Goal: Task Accomplishment & Management: Use online tool/utility

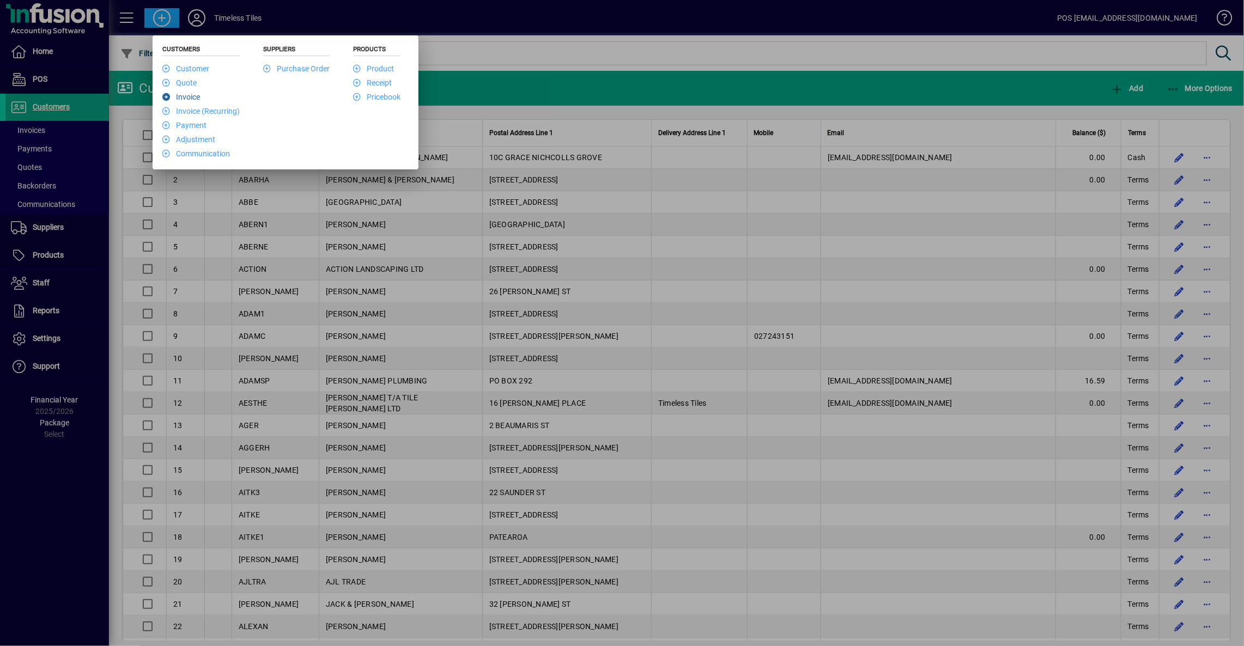
click at [191, 95] on link "Invoice" at bounding box center [181, 97] width 38 height 9
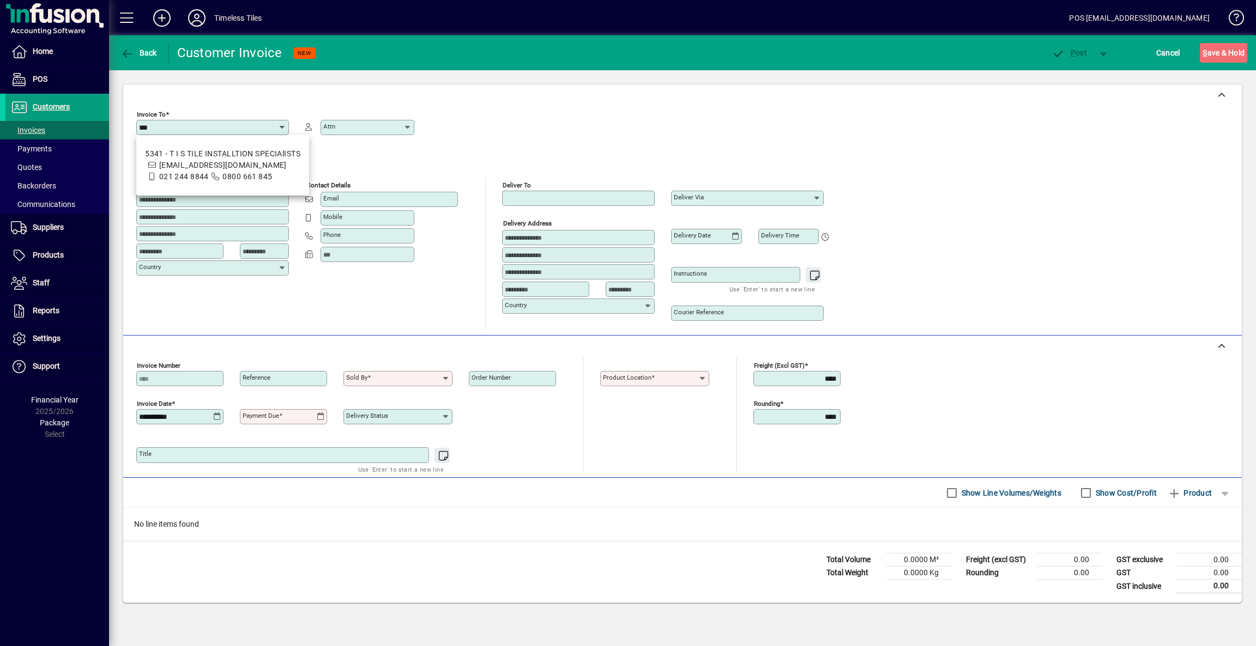
type input "***"
click at [981, 135] on div "Invoice To *** Attn Billing address Country Contact details Email Mobile Phone …" at bounding box center [682, 218] width 1092 height 224
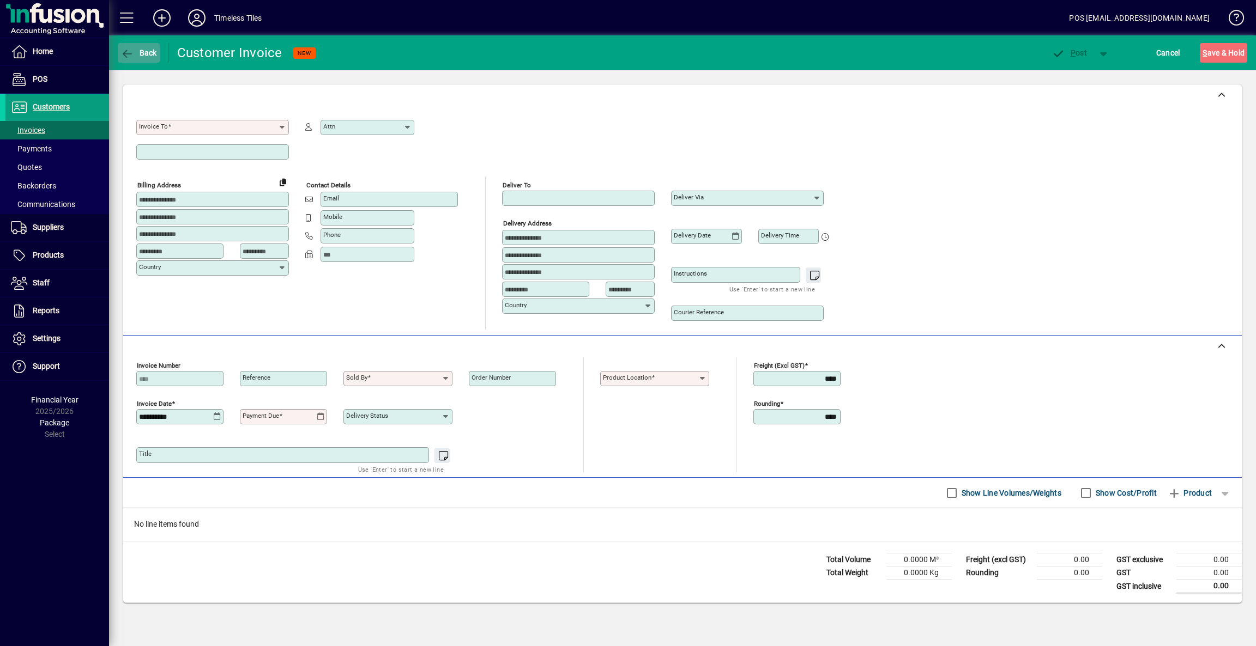
click at [145, 52] on span "Back" at bounding box center [138, 53] width 37 height 9
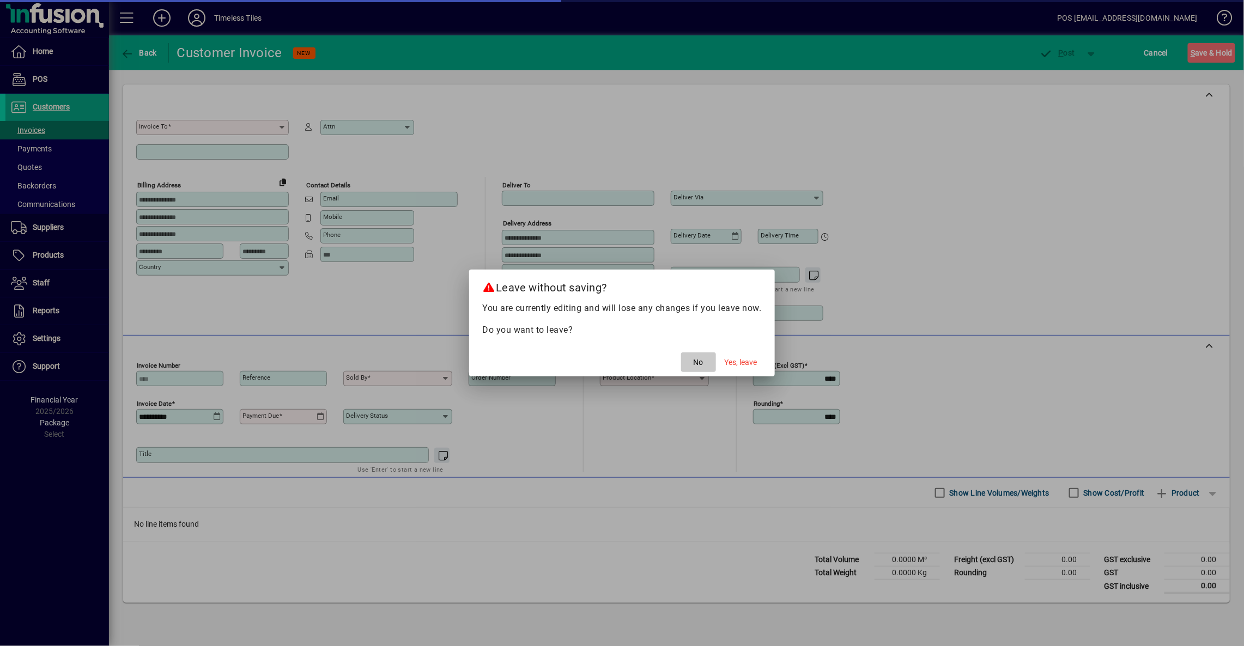
click at [701, 363] on span "No" at bounding box center [699, 362] width 10 height 11
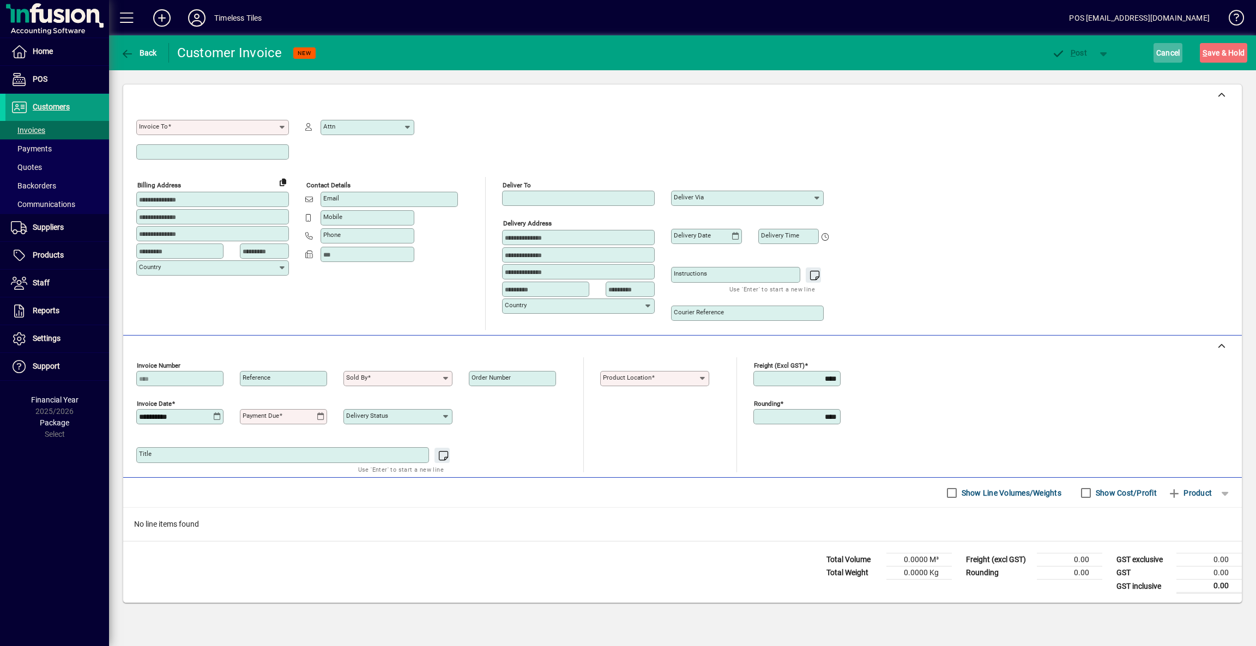
click at [1165, 51] on span "Cancel" at bounding box center [1168, 52] width 24 height 17
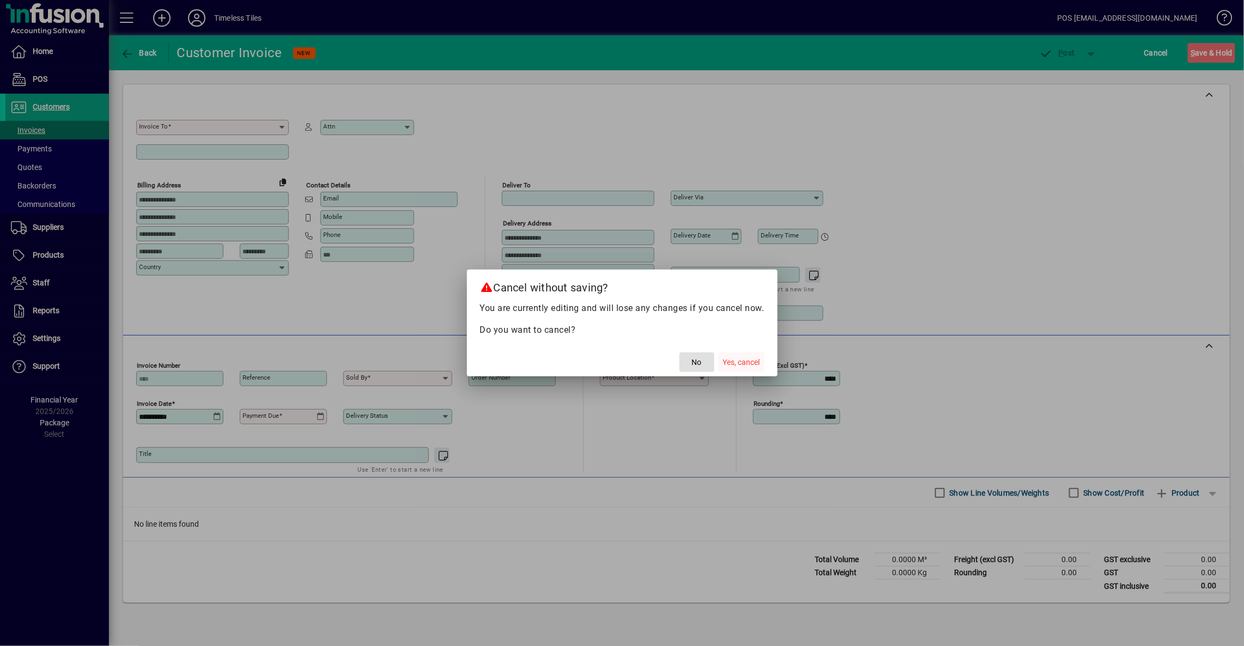
click at [753, 365] on span "Yes, cancel" at bounding box center [741, 362] width 37 height 11
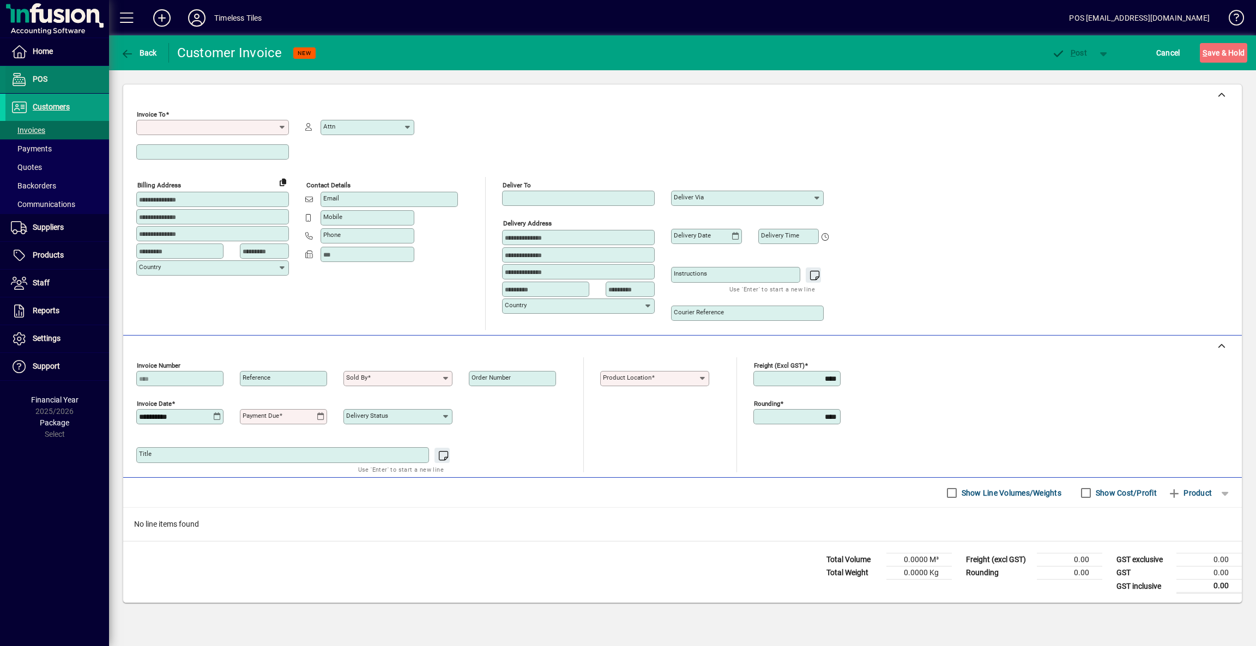
click at [38, 79] on span "POS" at bounding box center [40, 79] width 15 height 9
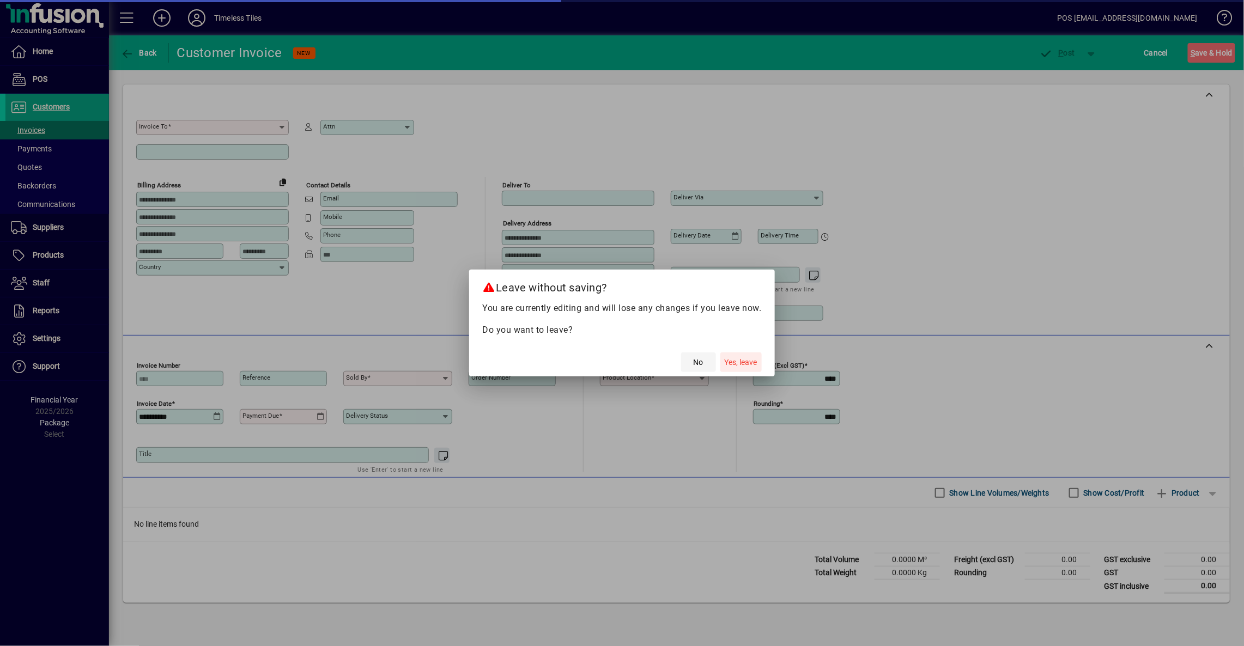
drag, startPoint x: 728, startPoint y: 364, endPoint x: 712, endPoint y: 349, distance: 22.4
click at [727, 362] on span "Yes, leave" at bounding box center [741, 362] width 33 height 11
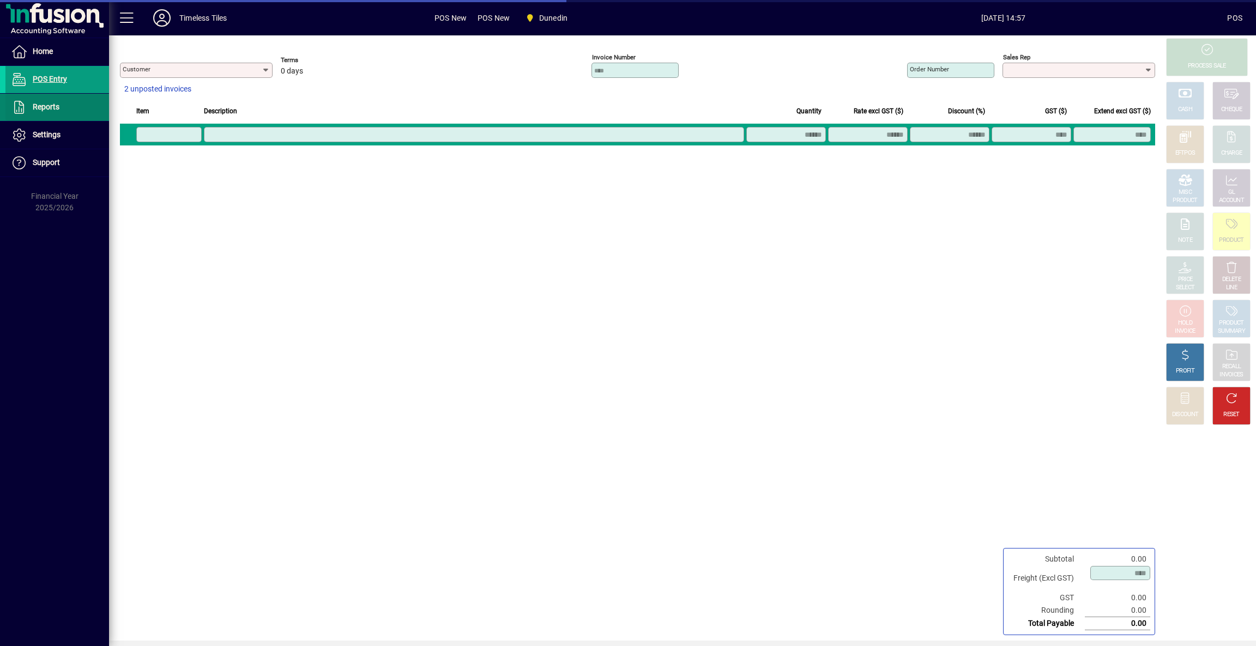
type input "**********"
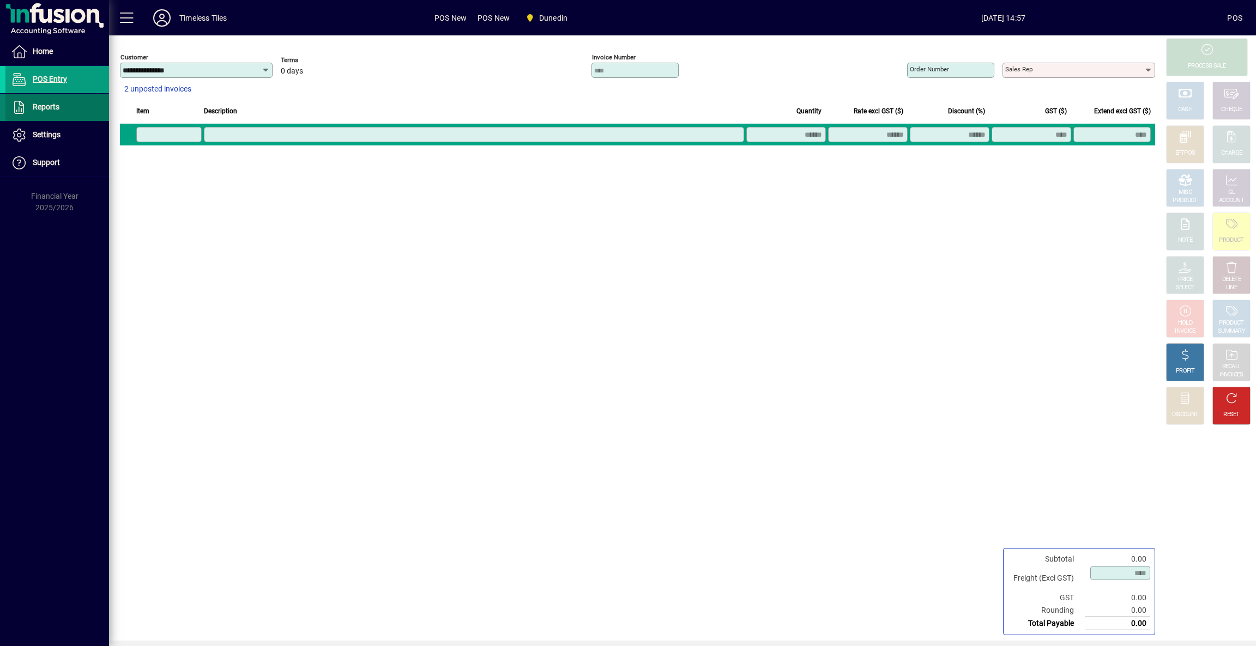
click at [47, 106] on span "Reports" at bounding box center [46, 106] width 27 height 9
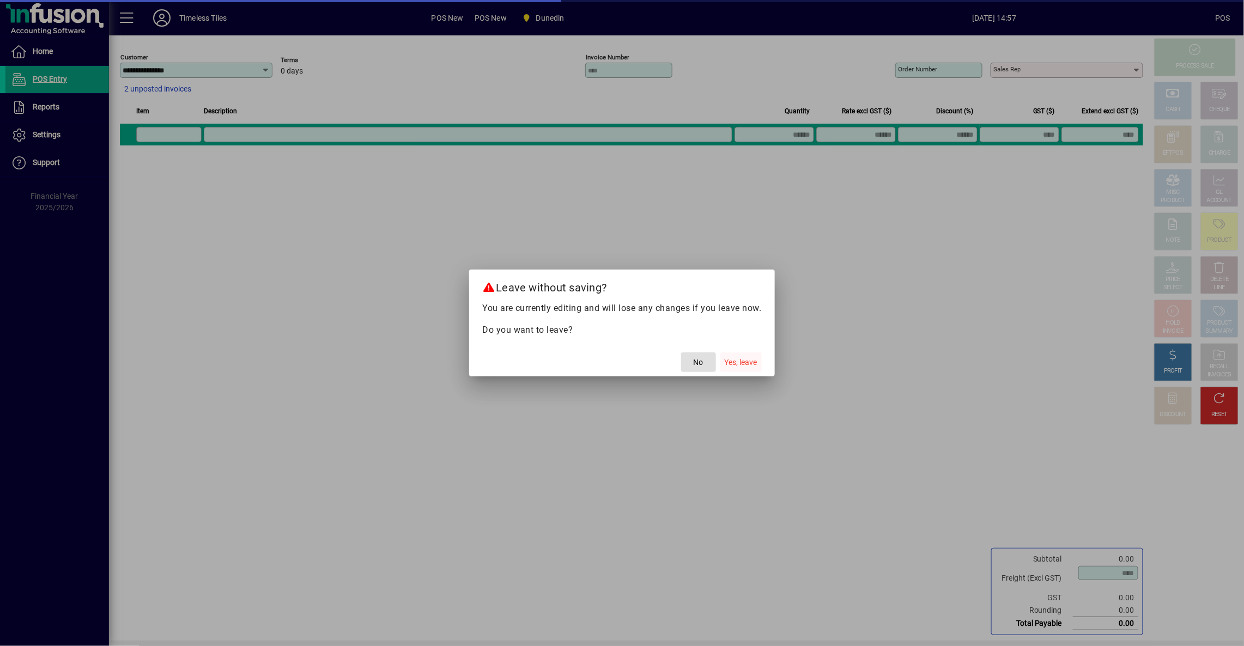
click at [733, 361] on span "Yes, leave" at bounding box center [741, 362] width 33 height 11
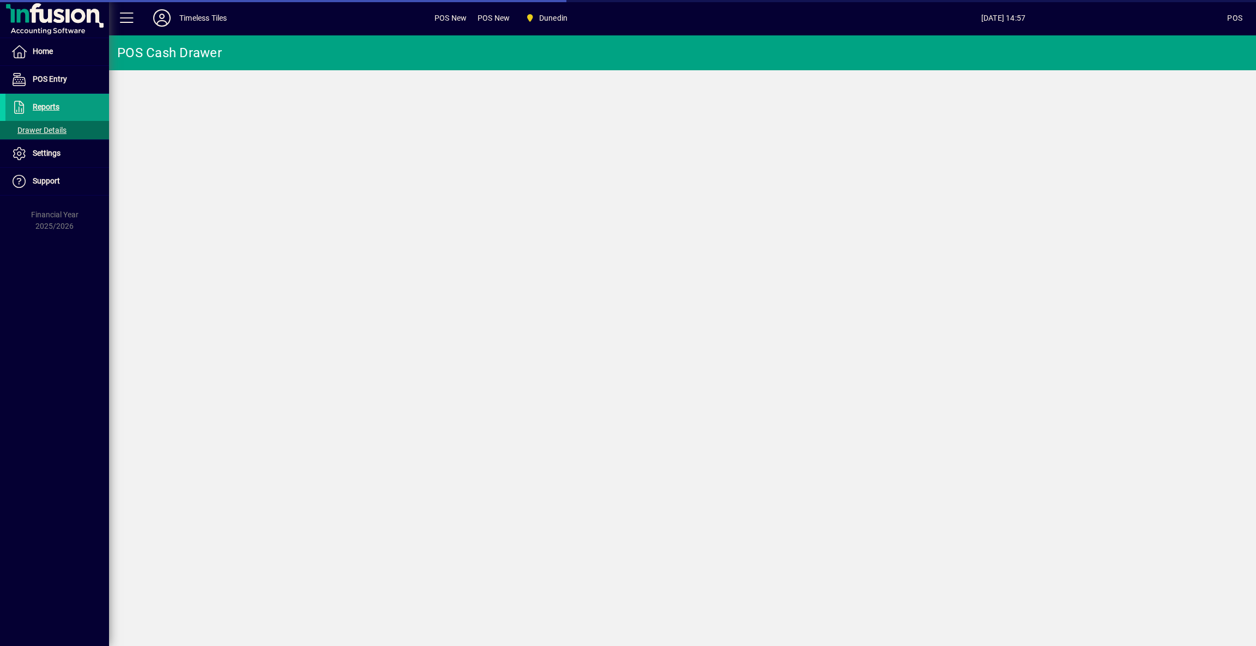
click at [1241, 20] on div "POS" at bounding box center [1234, 17] width 15 height 17
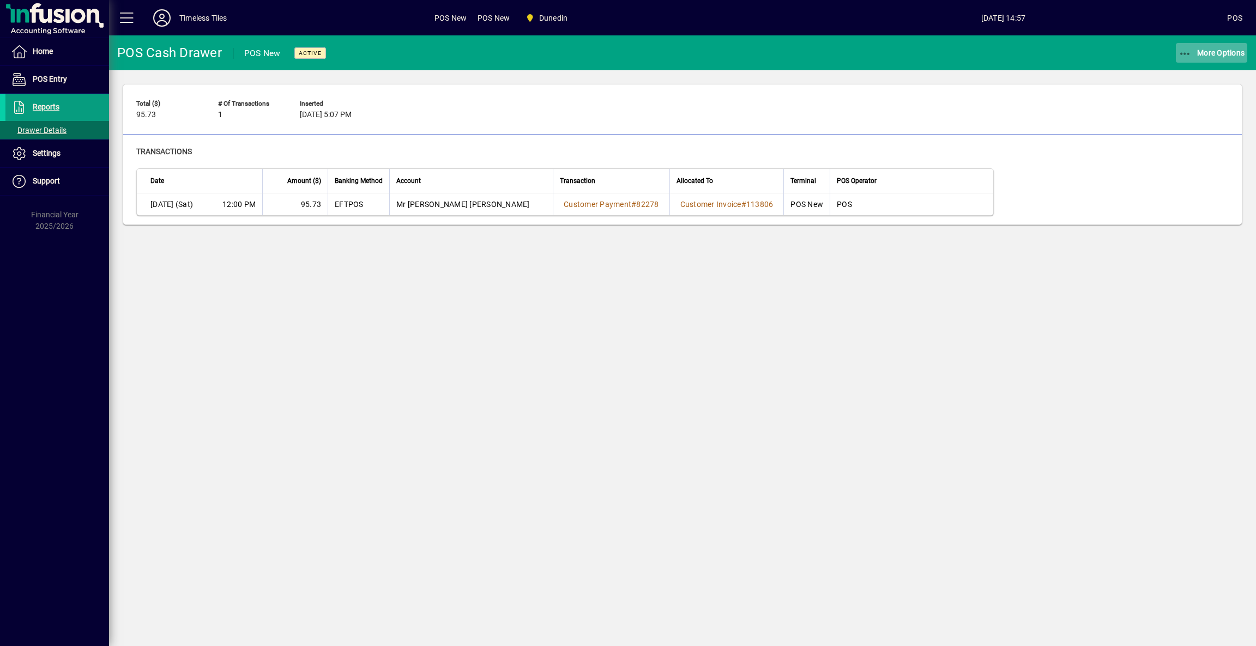
click at [1201, 49] on span "More Options" at bounding box center [1211, 53] width 66 height 9
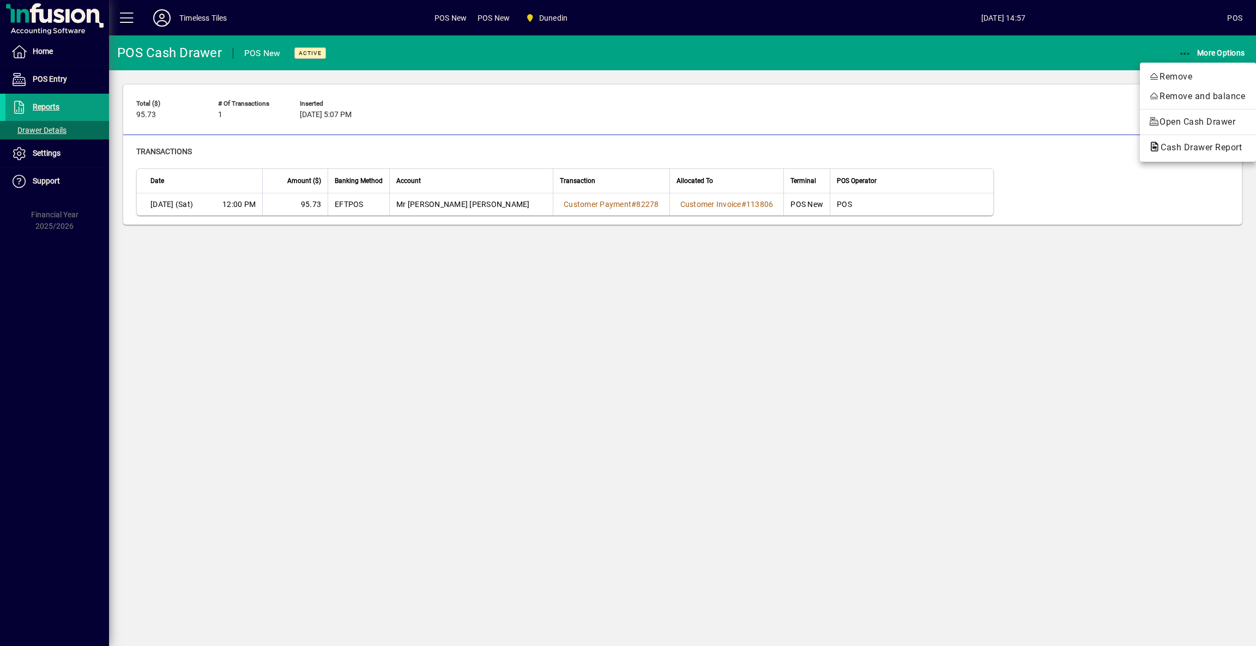
click at [1197, 153] on button "Cash Drawer Report" at bounding box center [1197, 148] width 116 height 20
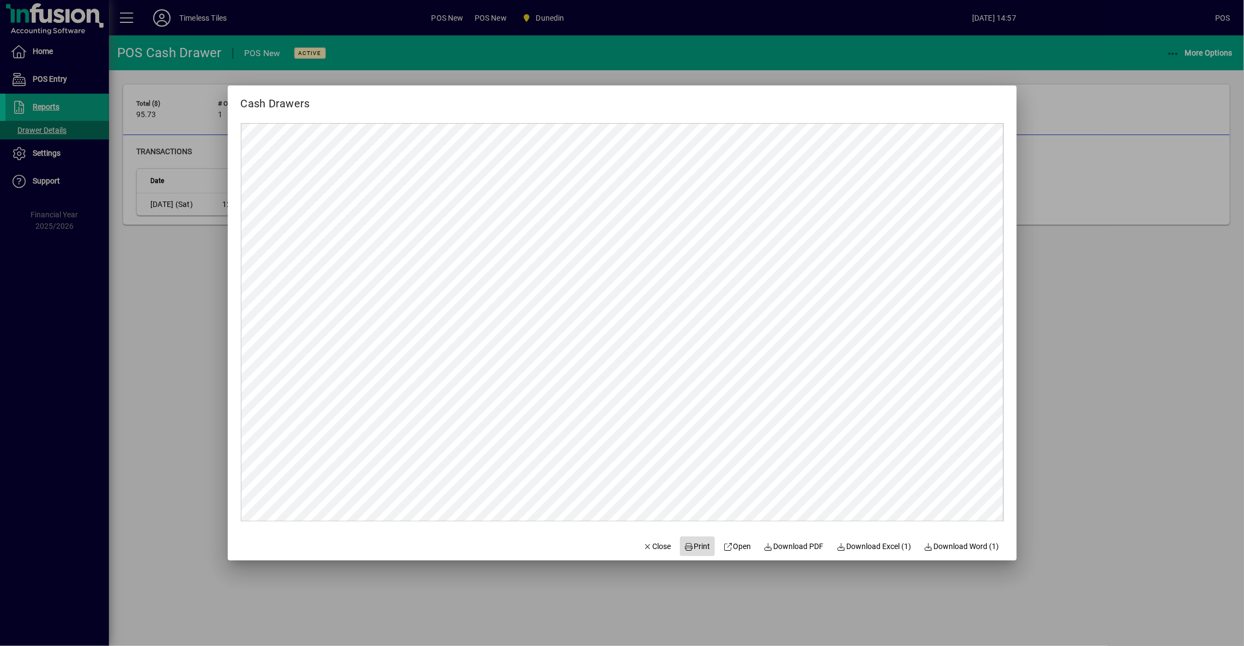
click at [698, 545] on span "Print" at bounding box center [697, 546] width 26 height 11
click at [658, 543] on span "Close" at bounding box center [657, 546] width 28 height 11
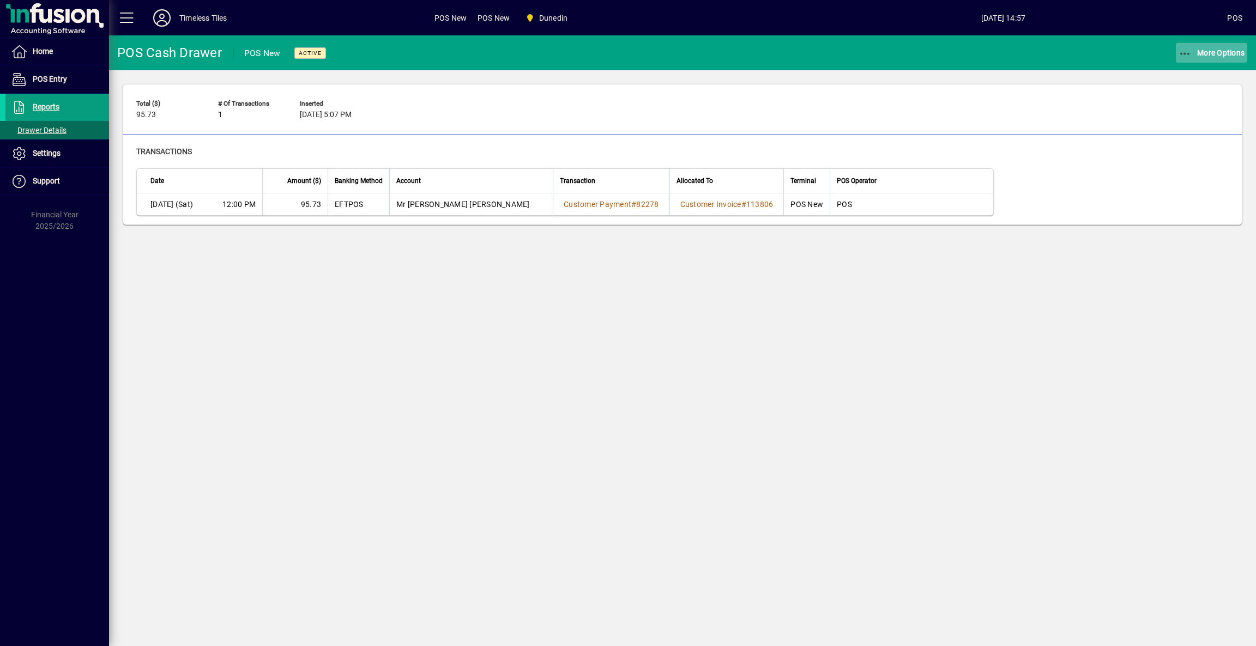
click at [1211, 51] on span "More Options" at bounding box center [1211, 53] width 66 height 9
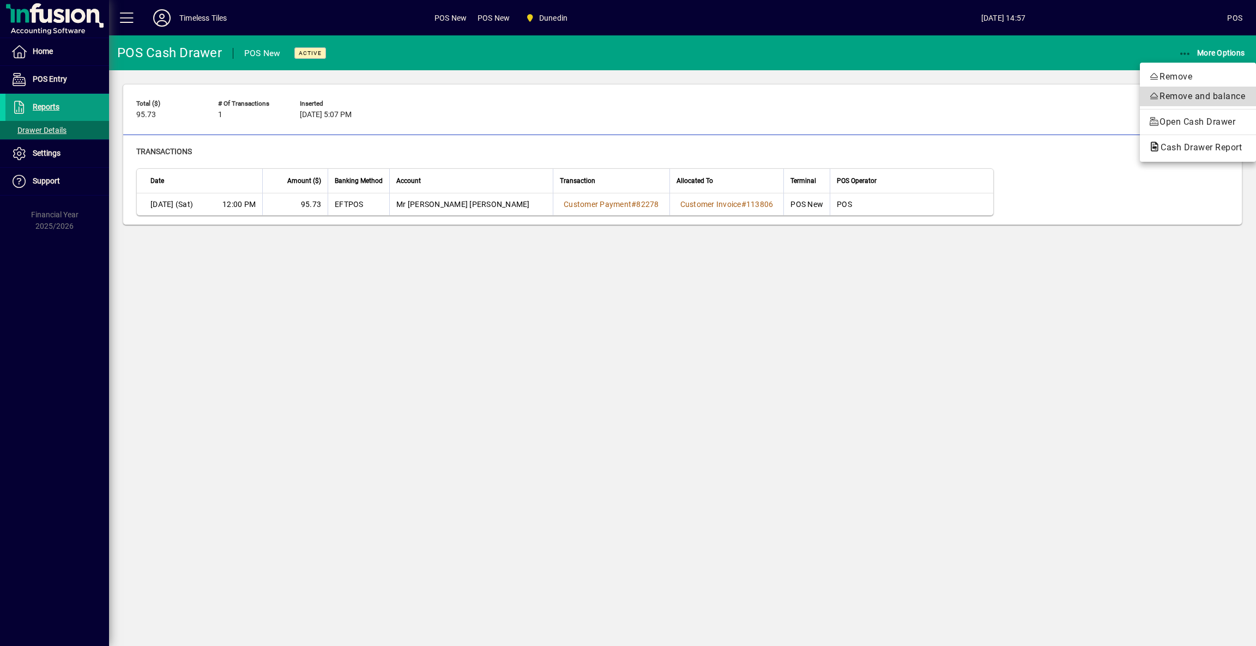
click at [1194, 95] on span "Remove and balance" at bounding box center [1197, 96] width 99 height 13
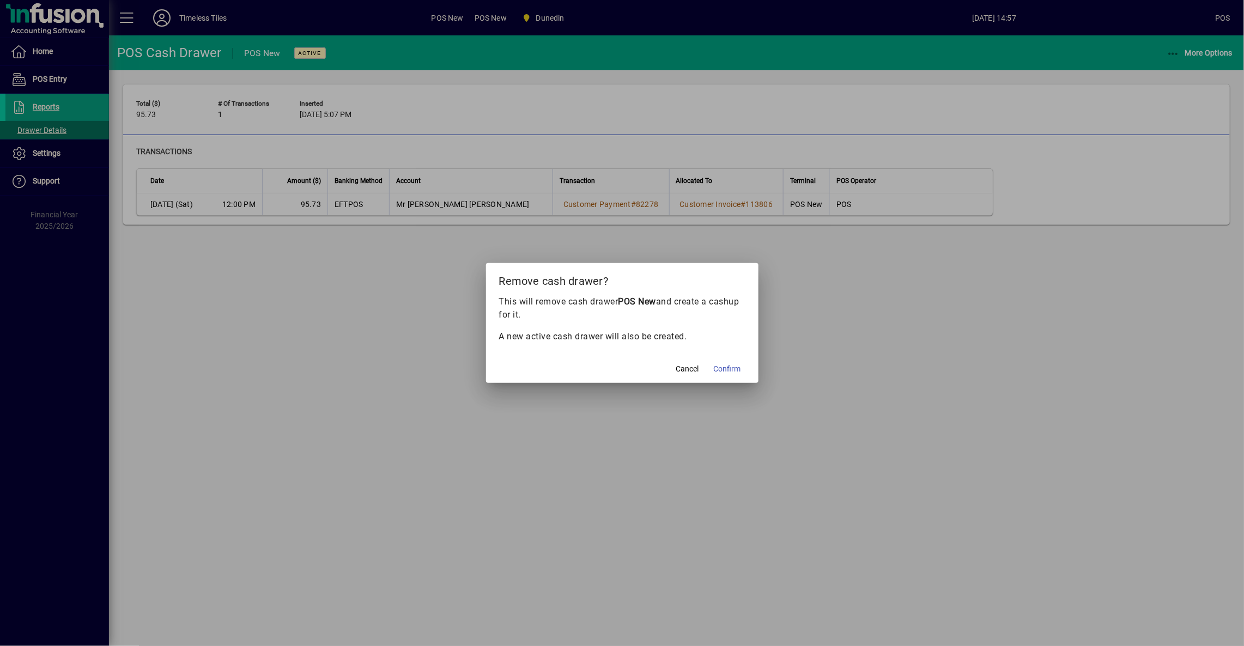
click at [740, 365] on span "Confirm" at bounding box center [727, 368] width 27 height 11
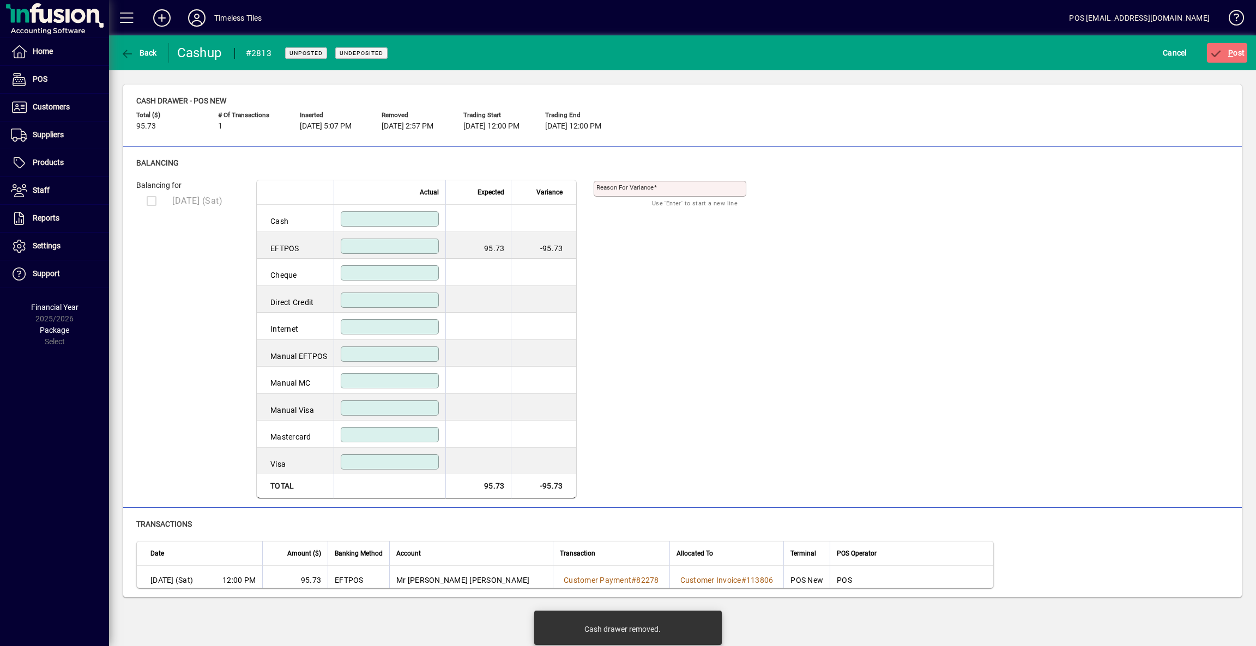
click at [410, 243] on input at bounding box center [390, 246] width 95 height 9
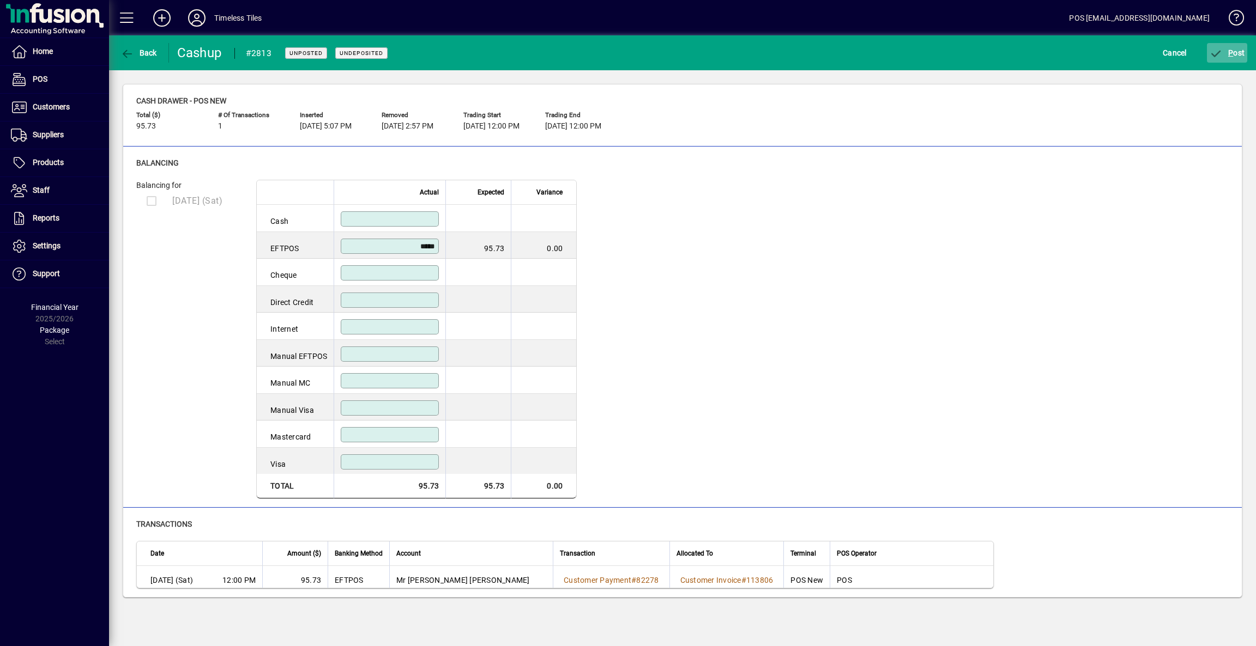
type input "*****"
click at [1233, 56] on span "P ost" at bounding box center [1226, 53] width 35 height 9
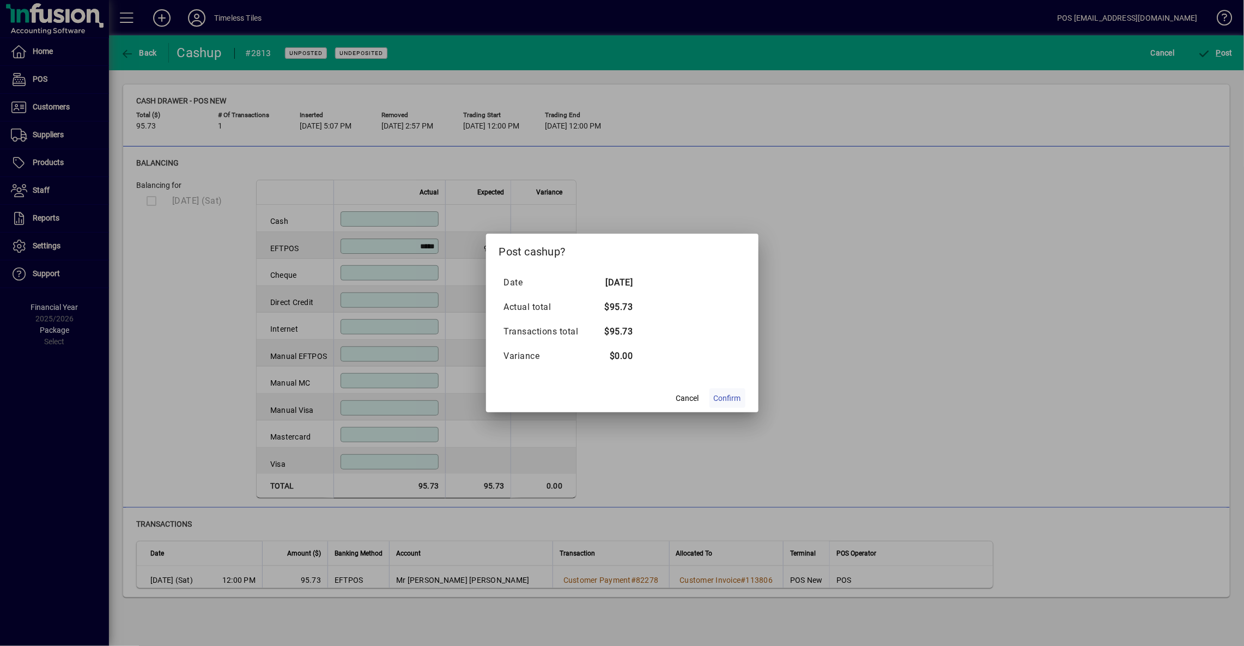
click at [728, 399] on span "Confirm" at bounding box center [727, 398] width 27 height 11
